Goal: Task Accomplishment & Management: Complete application form

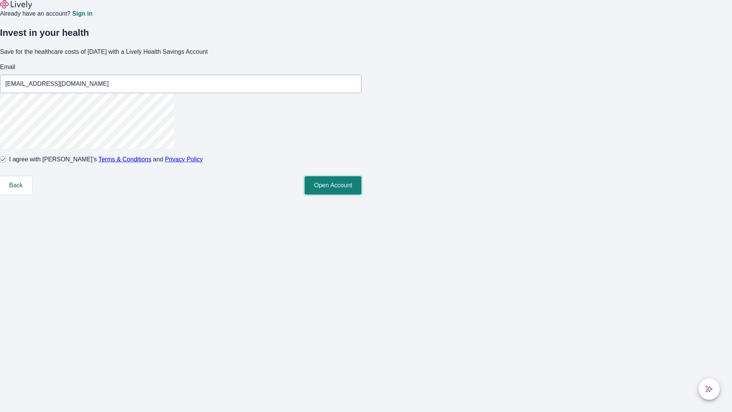
click at [362, 194] on button "Open Account" at bounding box center [333, 185] width 57 height 18
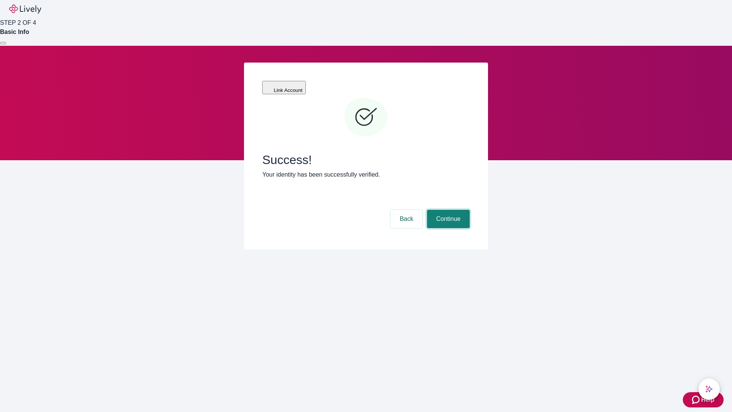
click at [447, 210] on button "Continue" at bounding box center [448, 219] width 43 height 18
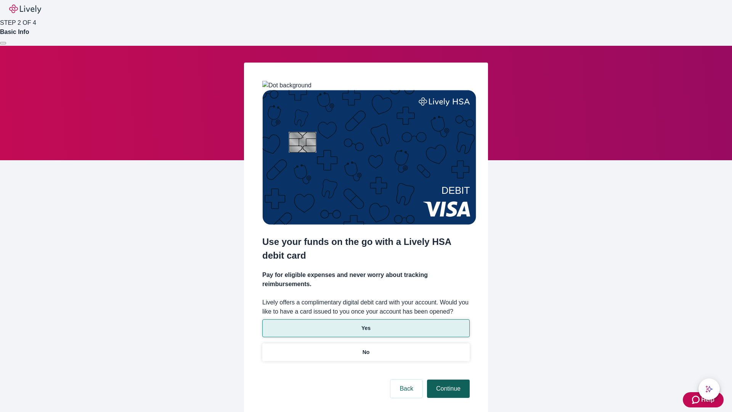
click at [366, 324] on p "Yes" at bounding box center [366, 328] width 9 height 8
click at [447, 379] on button "Continue" at bounding box center [448, 388] width 43 height 18
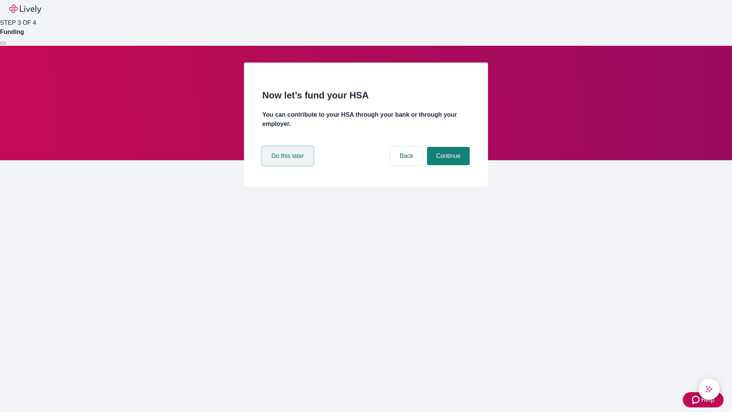
click at [289, 165] on button "Do this later" at bounding box center [287, 156] width 51 height 18
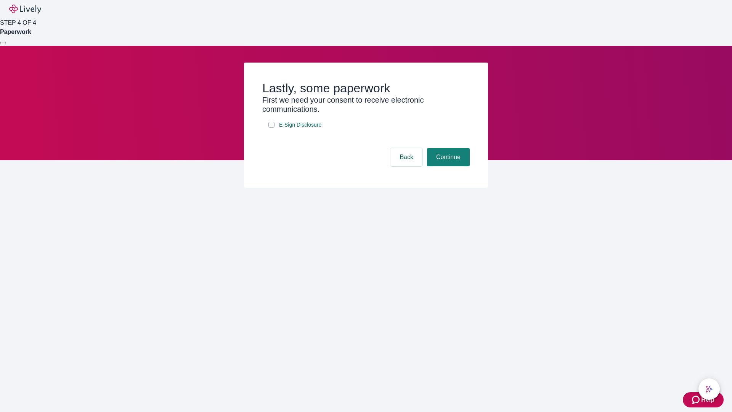
click at [272, 128] on input "E-Sign Disclosure" at bounding box center [271, 125] width 6 height 6
checkbox input "true"
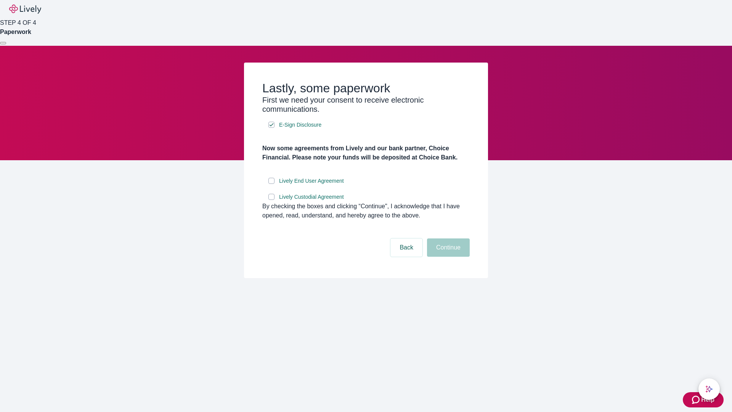
click at [272, 184] on input "Lively End User Agreement" at bounding box center [271, 181] width 6 height 6
checkbox input "true"
click at [272, 200] on input "Lively Custodial Agreement" at bounding box center [271, 197] width 6 height 6
checkbox input "true"
click at [447, 257] on button "Continue" at bounding box center [448, 247] width 43 height 18
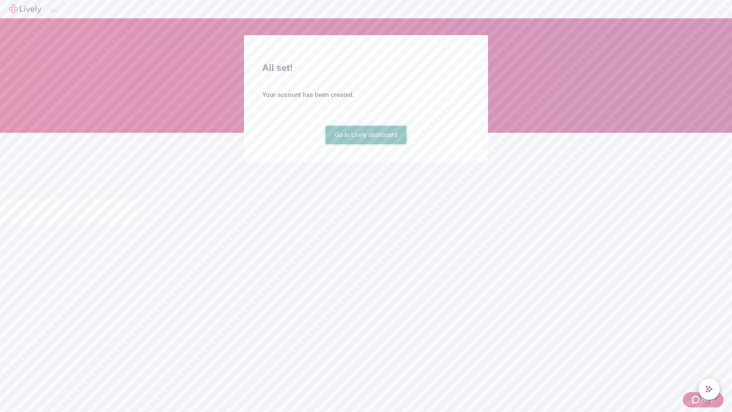
click at [366, 144] on link "Go to Lively dashboard" at bounding box center [366, 135] width 81 height 18
